Goal: Task Accomplishment & Management: Manage account settings

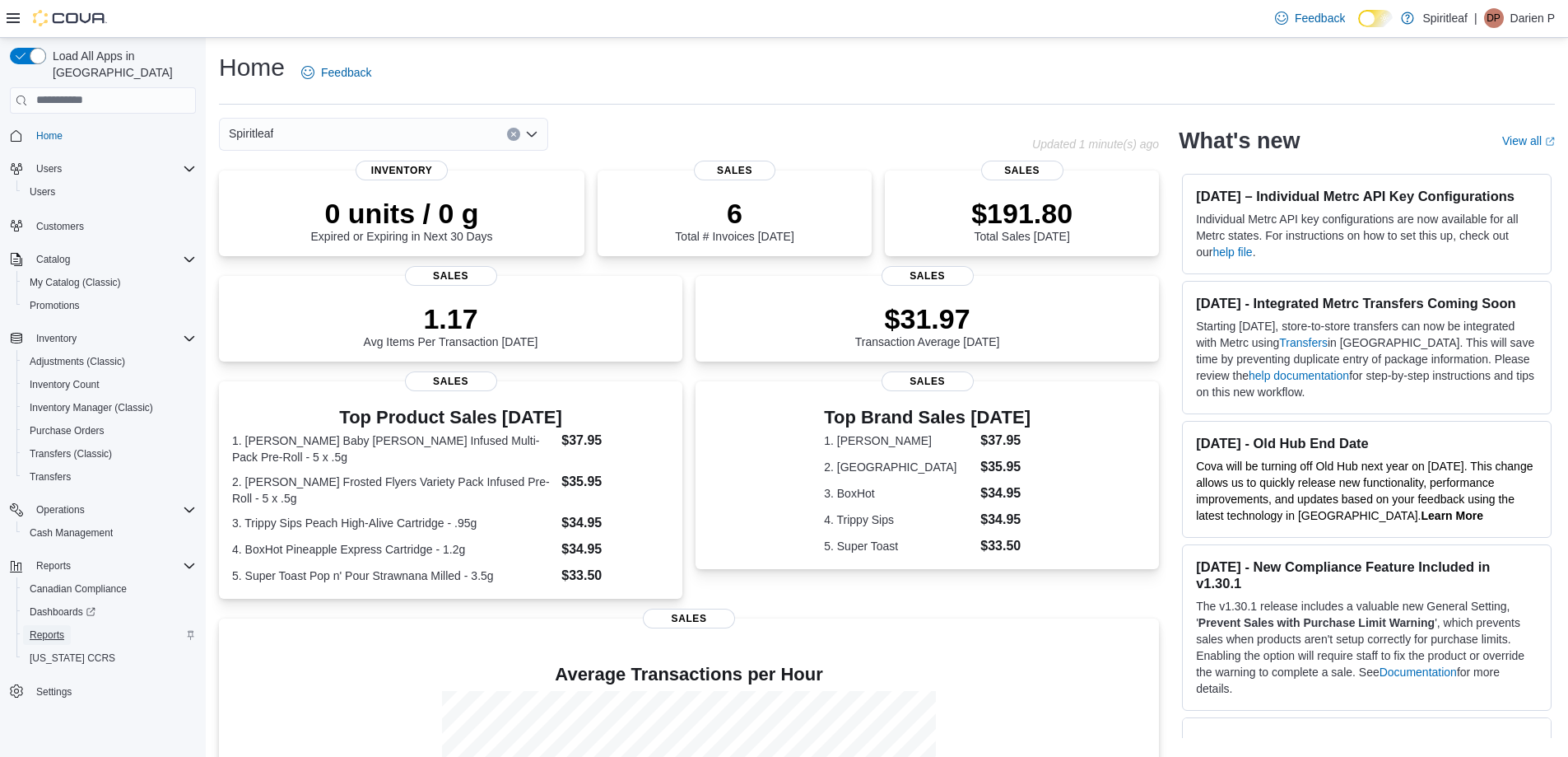
click at [51, 629] on span "Reports" at bounding box center [47, 635] width 35 height 14
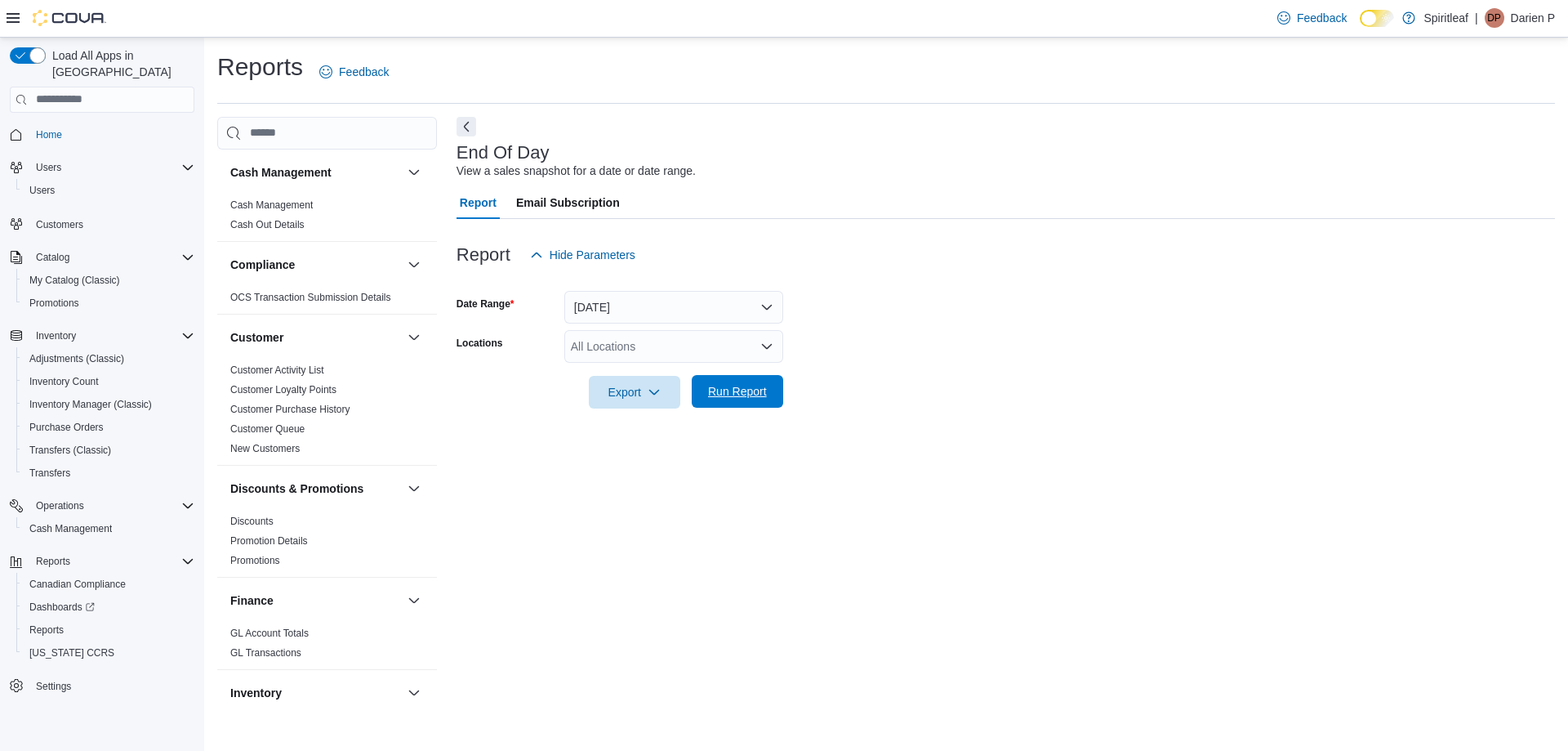
click at [742, 399] on span "Run Report" at bounding box center [738, 391] width 59 height 16
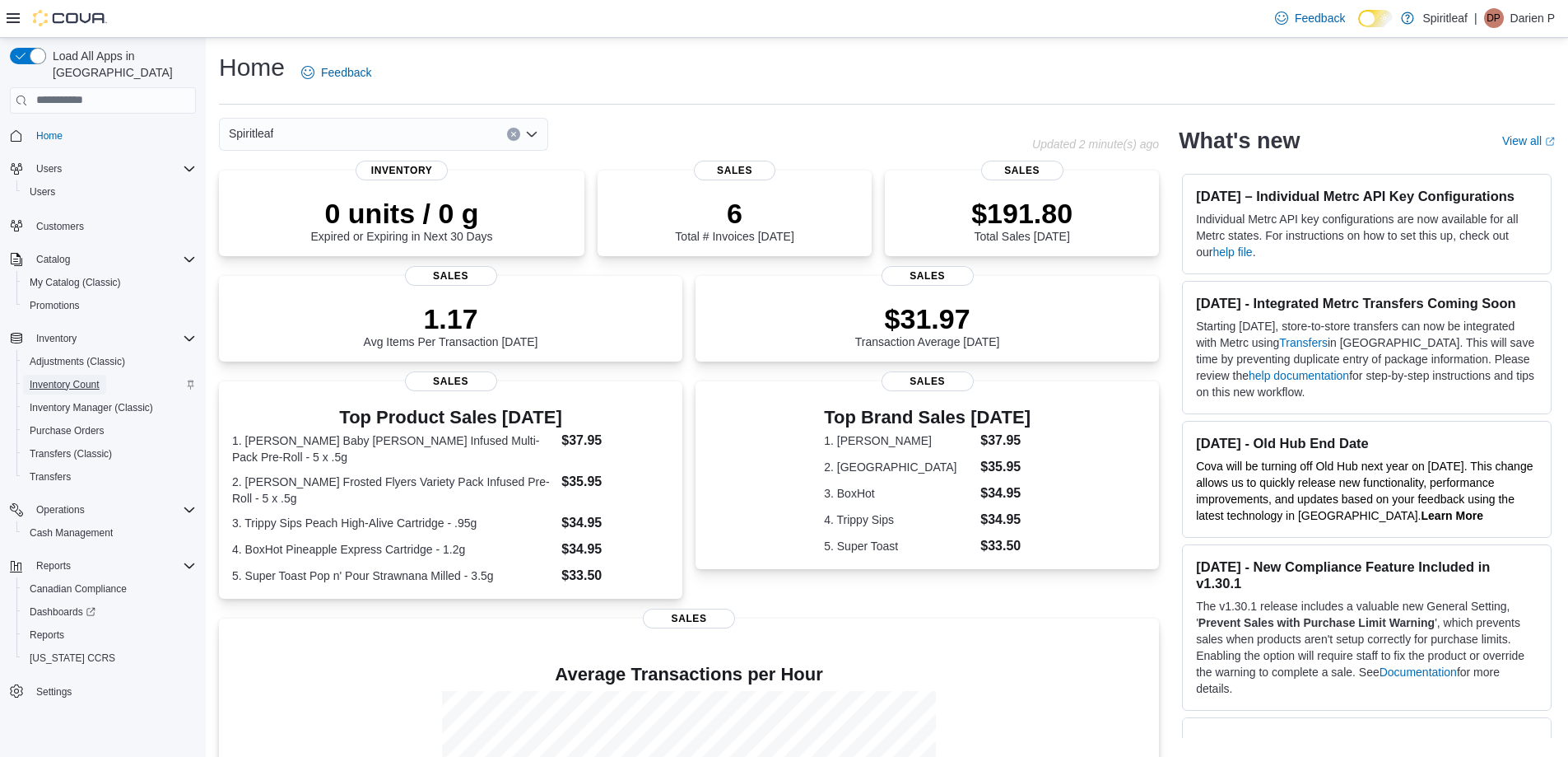
click at [46, 378] on span "Inventory Count" at bounding box center [65, 385] width 70 height 14
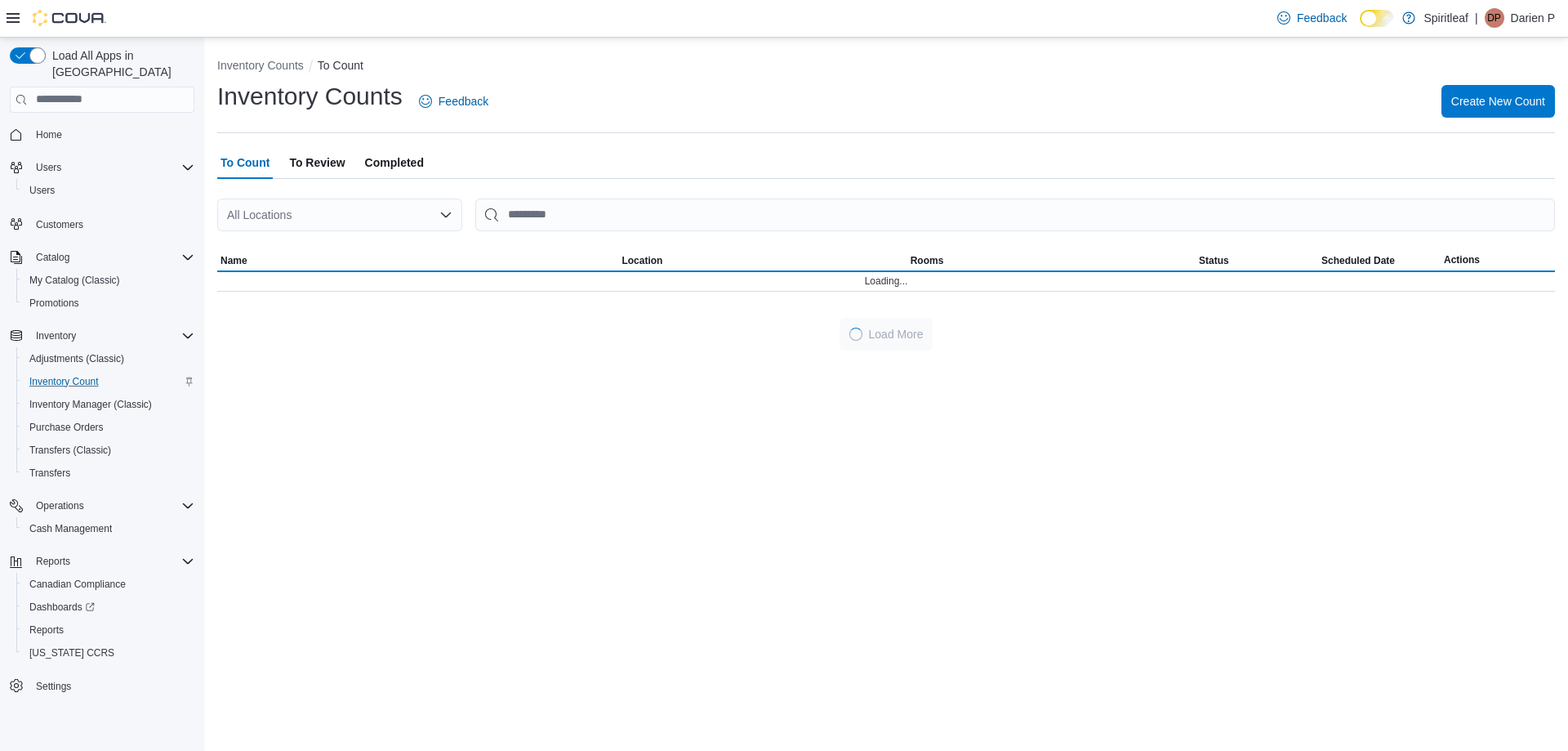
click at [328, 165] on span "To Review" at bounding box center [316, 163] width 55 height 33
click at [343, 214] on div "All Locations" at bounding box center [339, 215] width 245 height 33
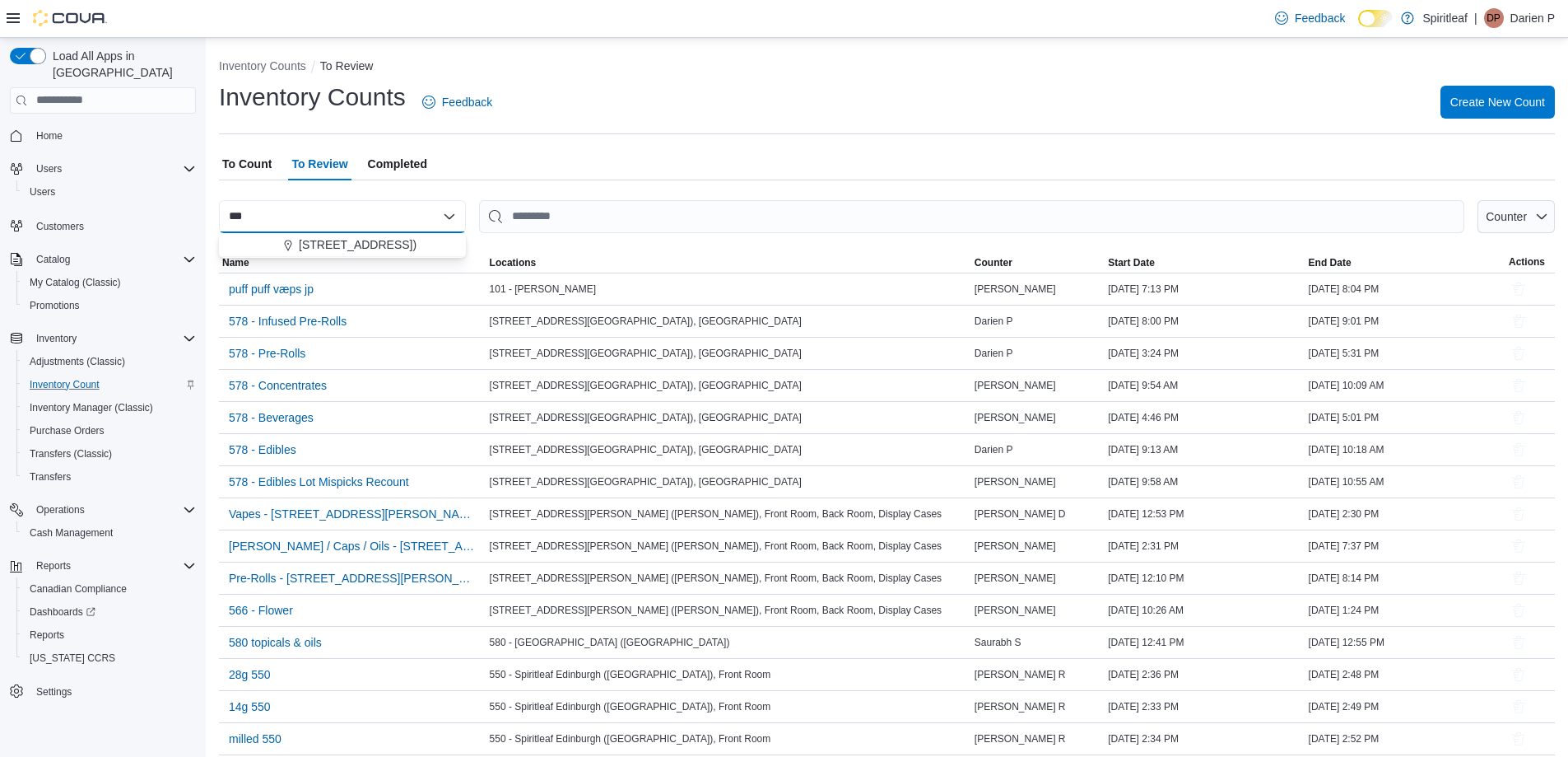
type input "***"
click at [353, 240] on span "578 - Spiritleaf Bridge St (Campbellford)" at bounding box center [358, 244] width 118 height 16
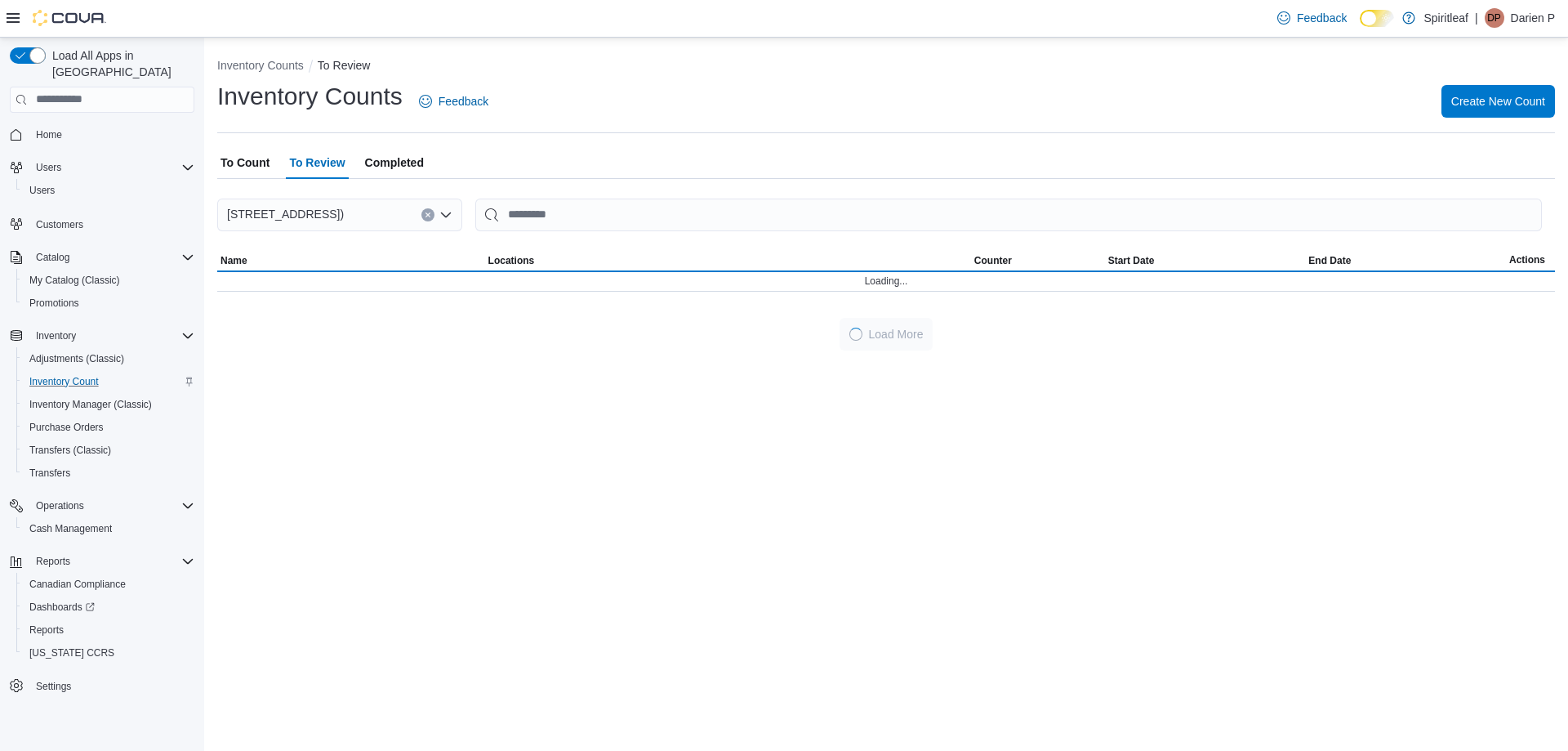
click at [597, 141] on div "Inventory Counts To Review Inventory Counts Feedback Create New Count To Count …" at bounding box center [886, 200] width 1363 height 326
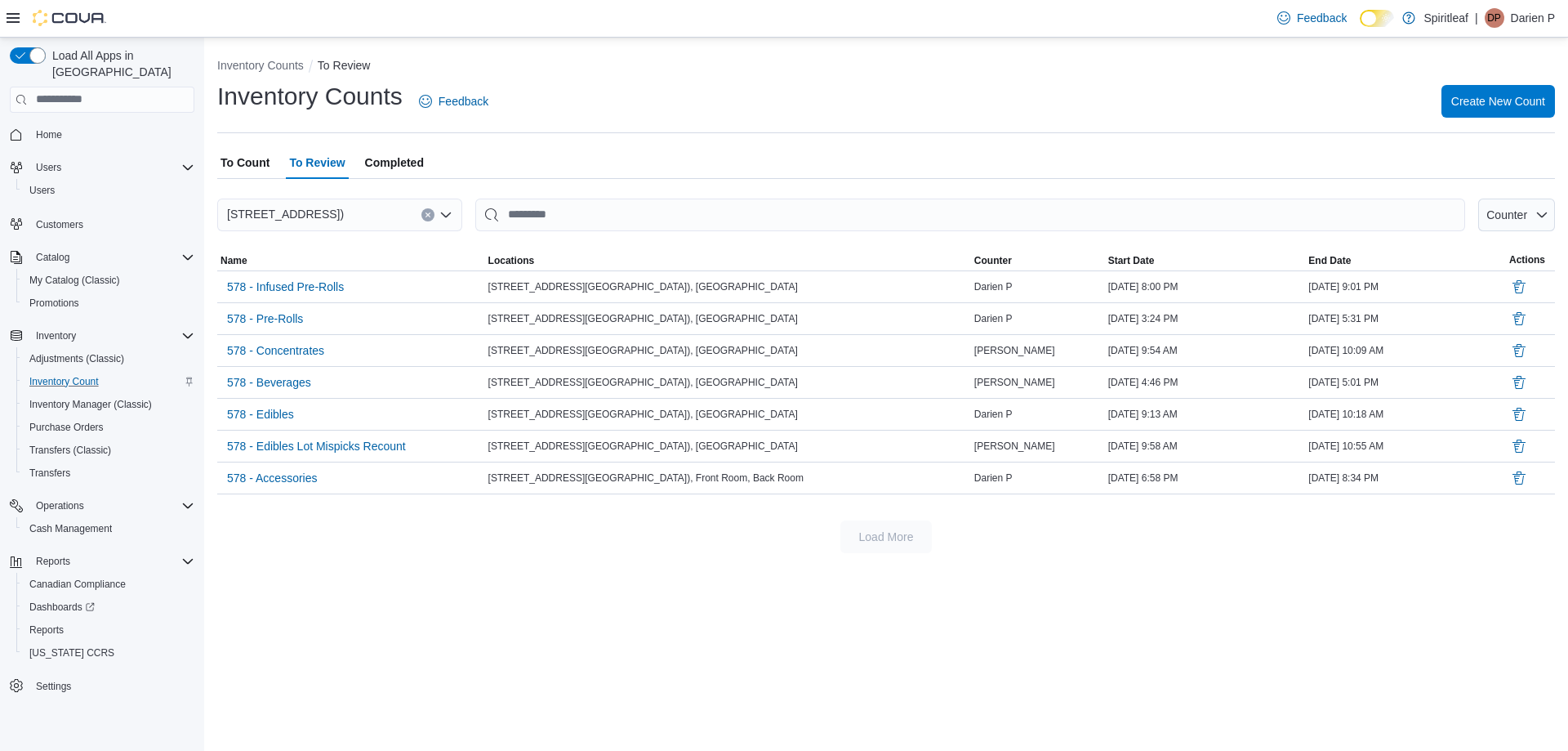
click at [240, 160] on span "To Count" at bounding box center [245, 163] width 49 height 33
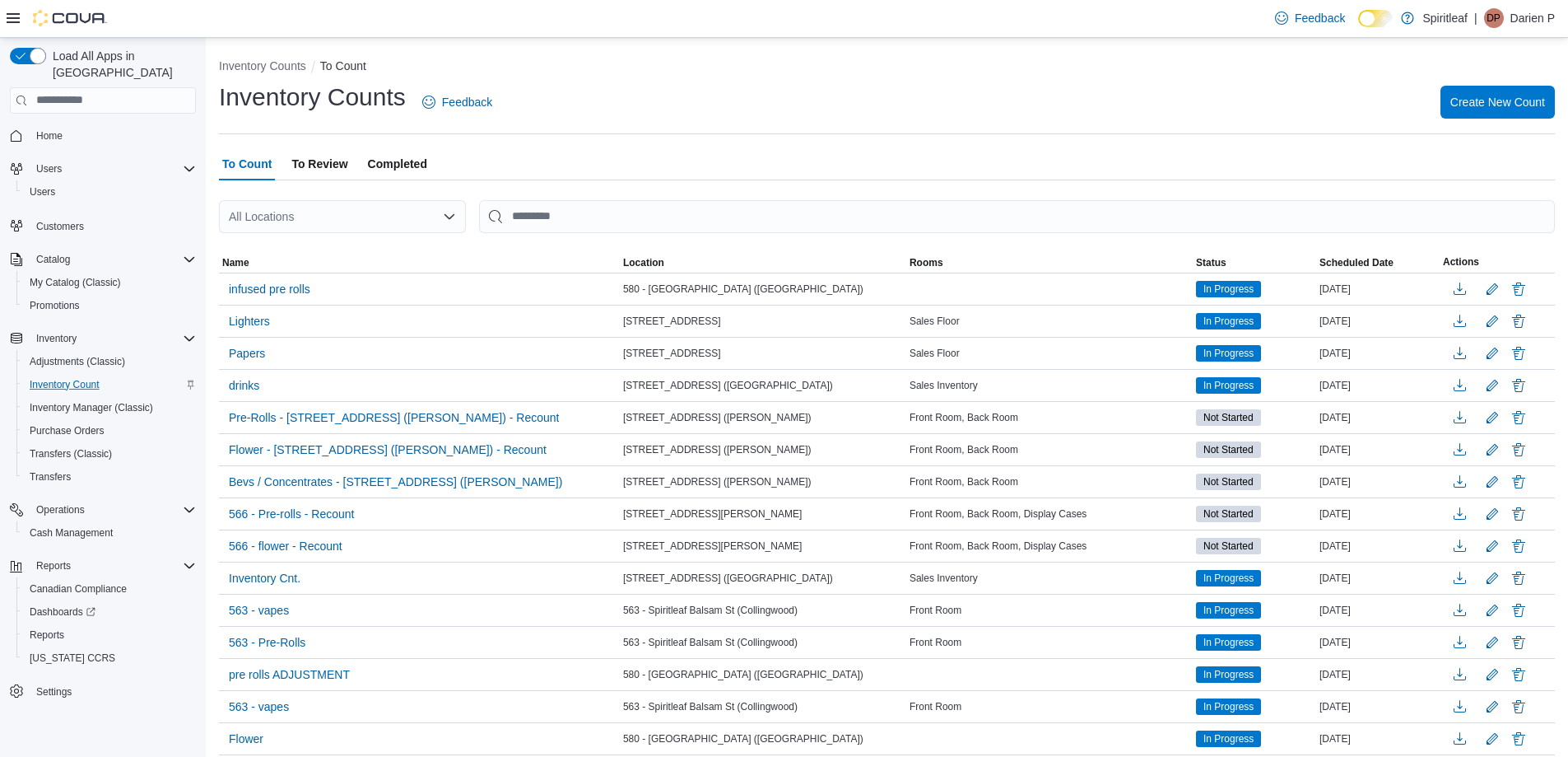
click at [336, 220] on div "All Locations" at bounding box center [342, 217] width 247 height 33
type input "***"
click at [354, 235] on button "578 - Spiritleaf Bridge St (Campbellford)" at bounding box center [342, 245] width 247 height 24
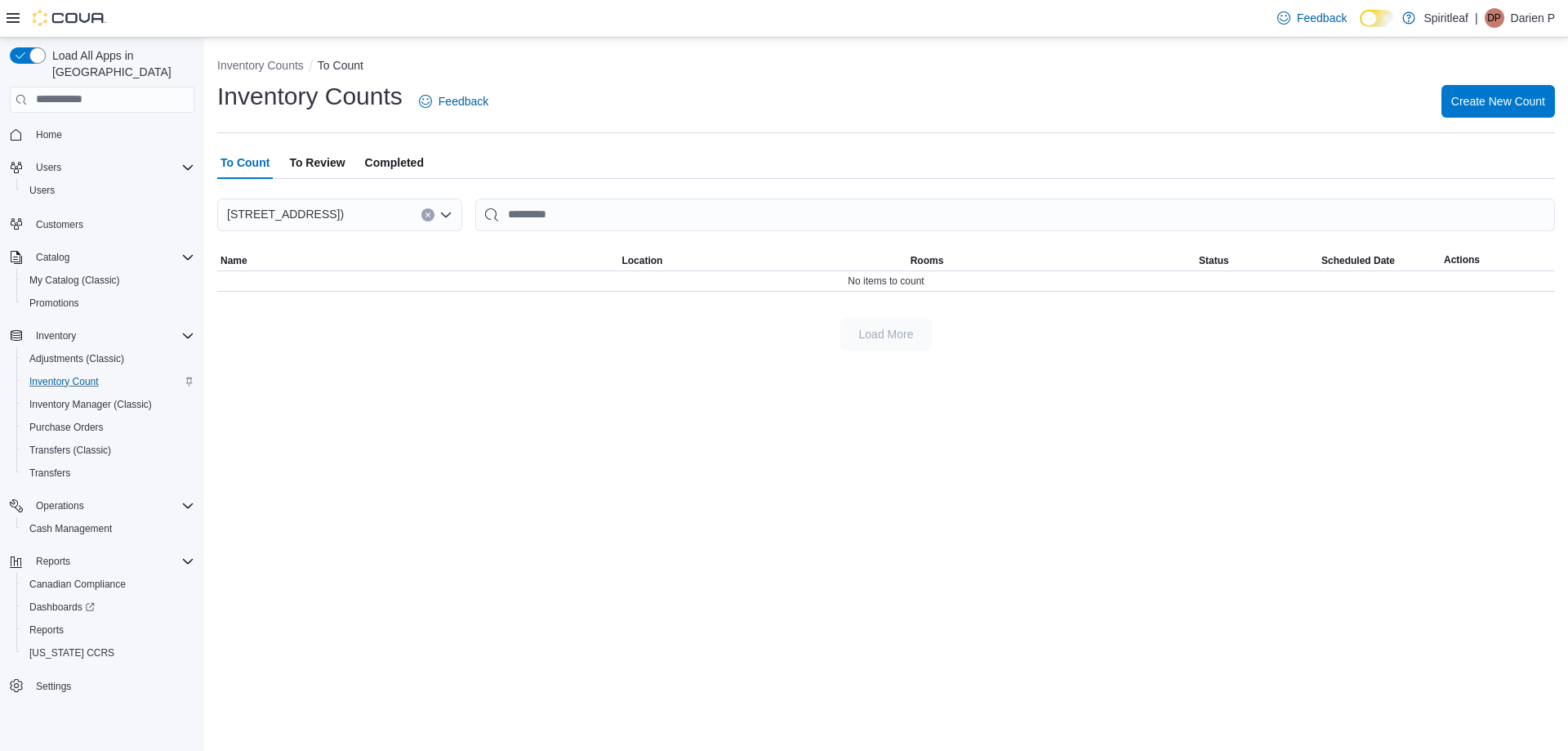
click at [749, 128] on div "Inventory Counts Feedback Create New Count" at bounding box center [885, 107] width 1338 height 54
click at [429, 212] on icon "Clear input" at bounding box center [427, 214] width 4 height 4
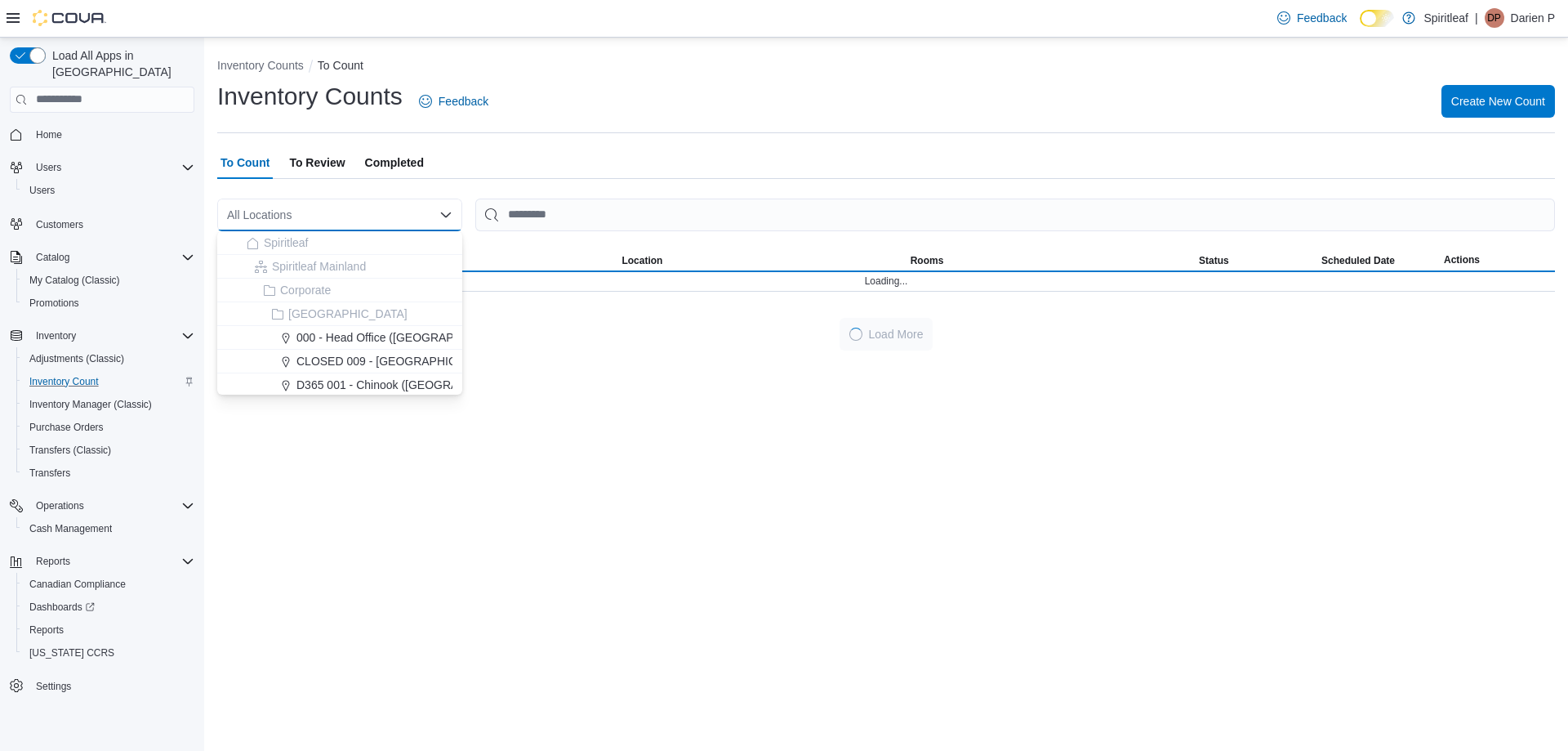
click at [665, 134] on div "Inventory Counts To Count Inventory Counts Feedback Create New Count To Count T…" at bounding box center [886, 200] width 1363 height 326
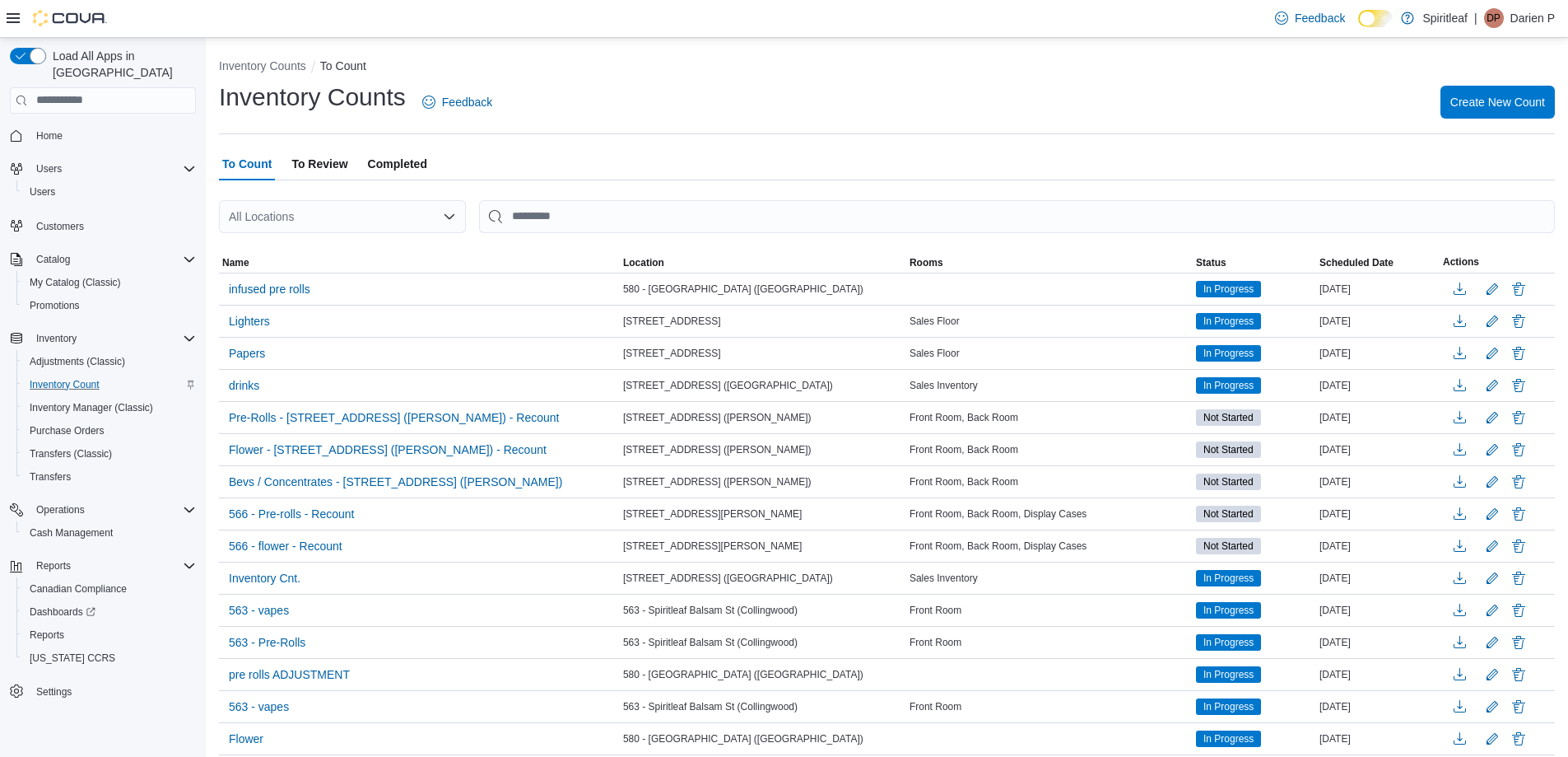
click at [1499, 20] on span "DP" at bounding box center [1494, 18] width 14 height 20
click at [1438, 169] on span "Sign Out" at bounding box center [1448, 160] width 44 height 16
